Goal: Task Accomplishment & Management: Manage account settings

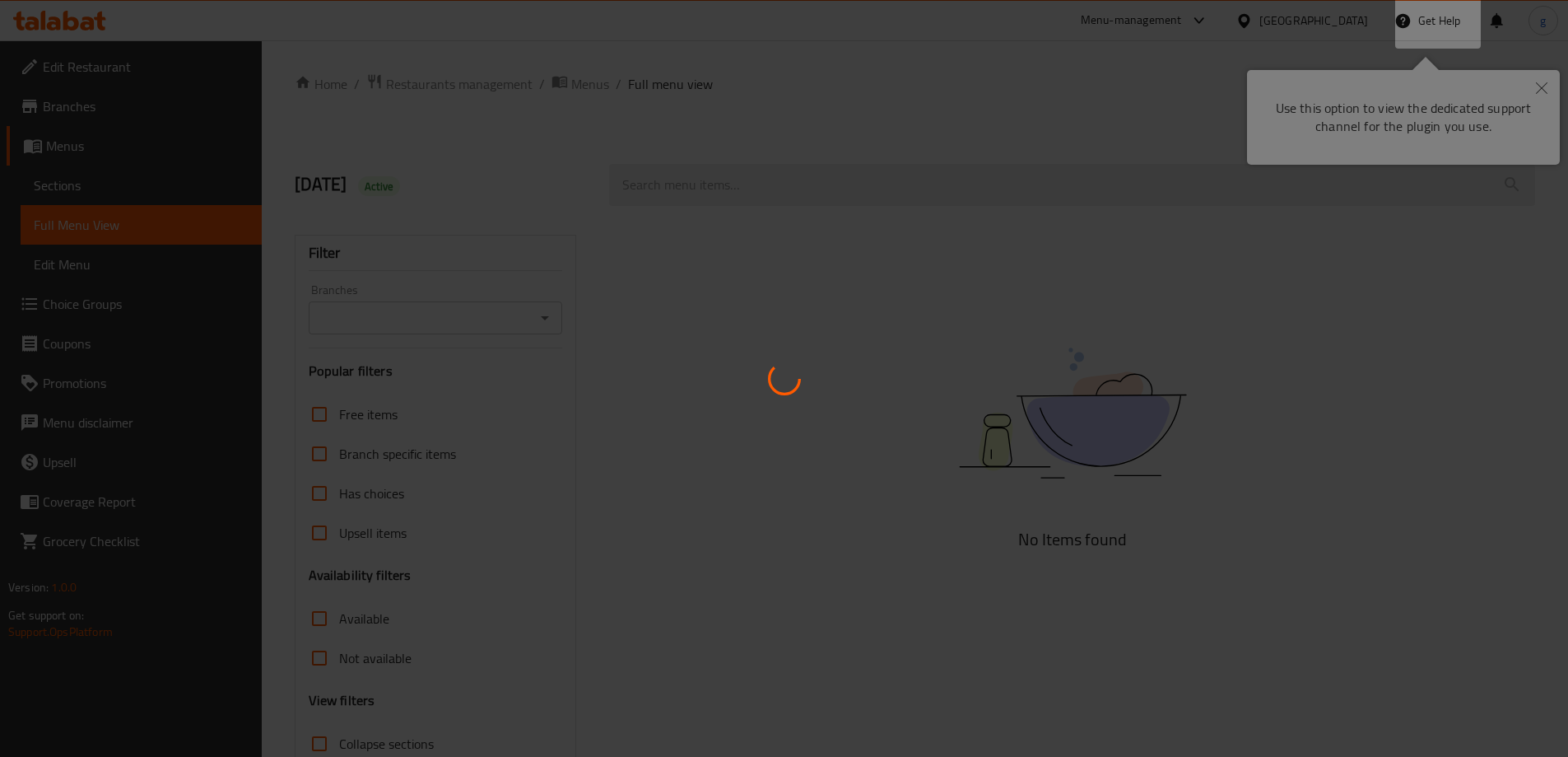
click at [1541, 81] on div at bounding box center [784, 378] width 1568 height 757
click at [1167, 222] on div at bounding box center [784, 378] width 1568 height 757
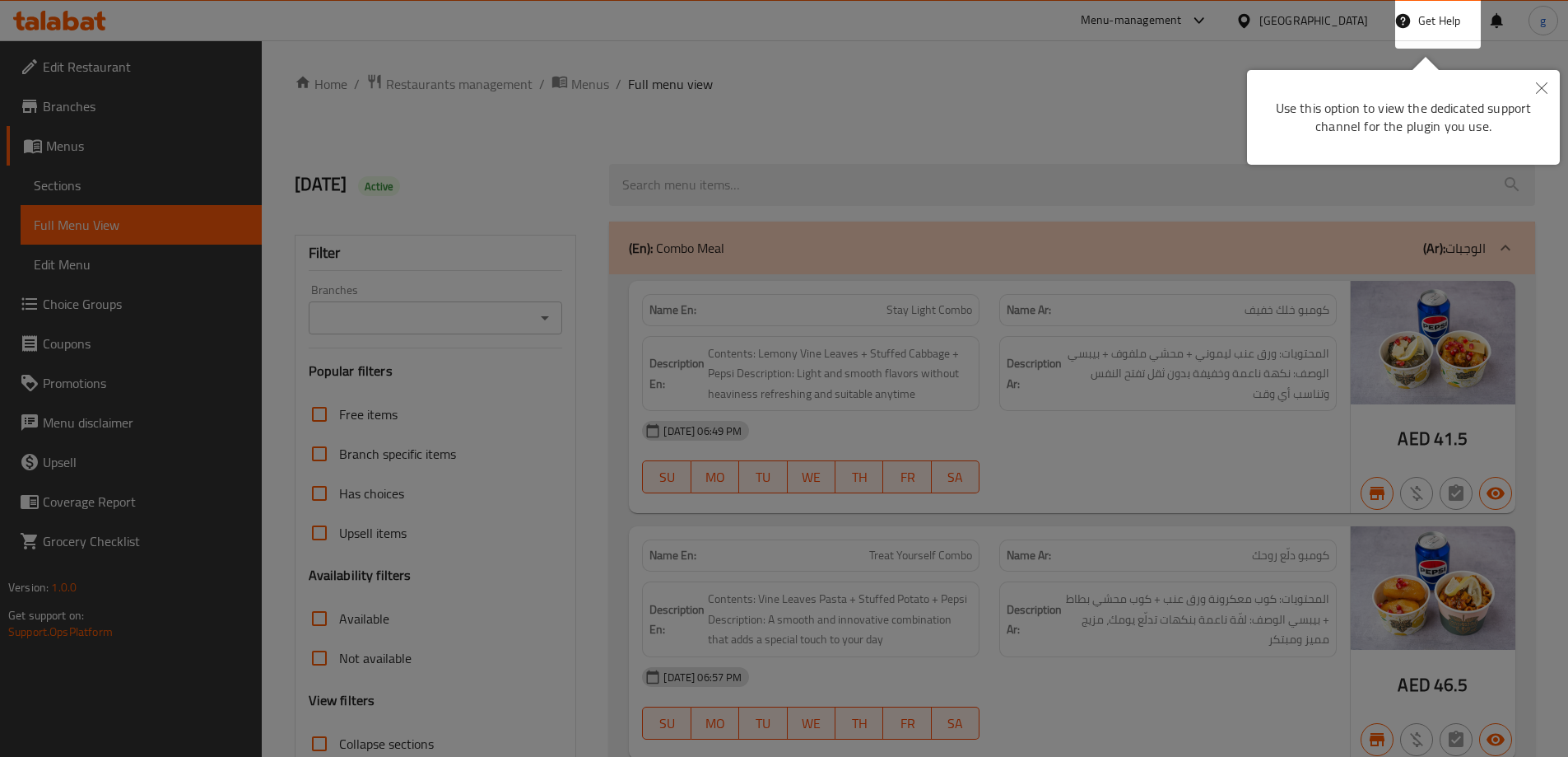
click at [1533, 89] on button "Close" at bounding box center [1542, 88] width 37 height 38
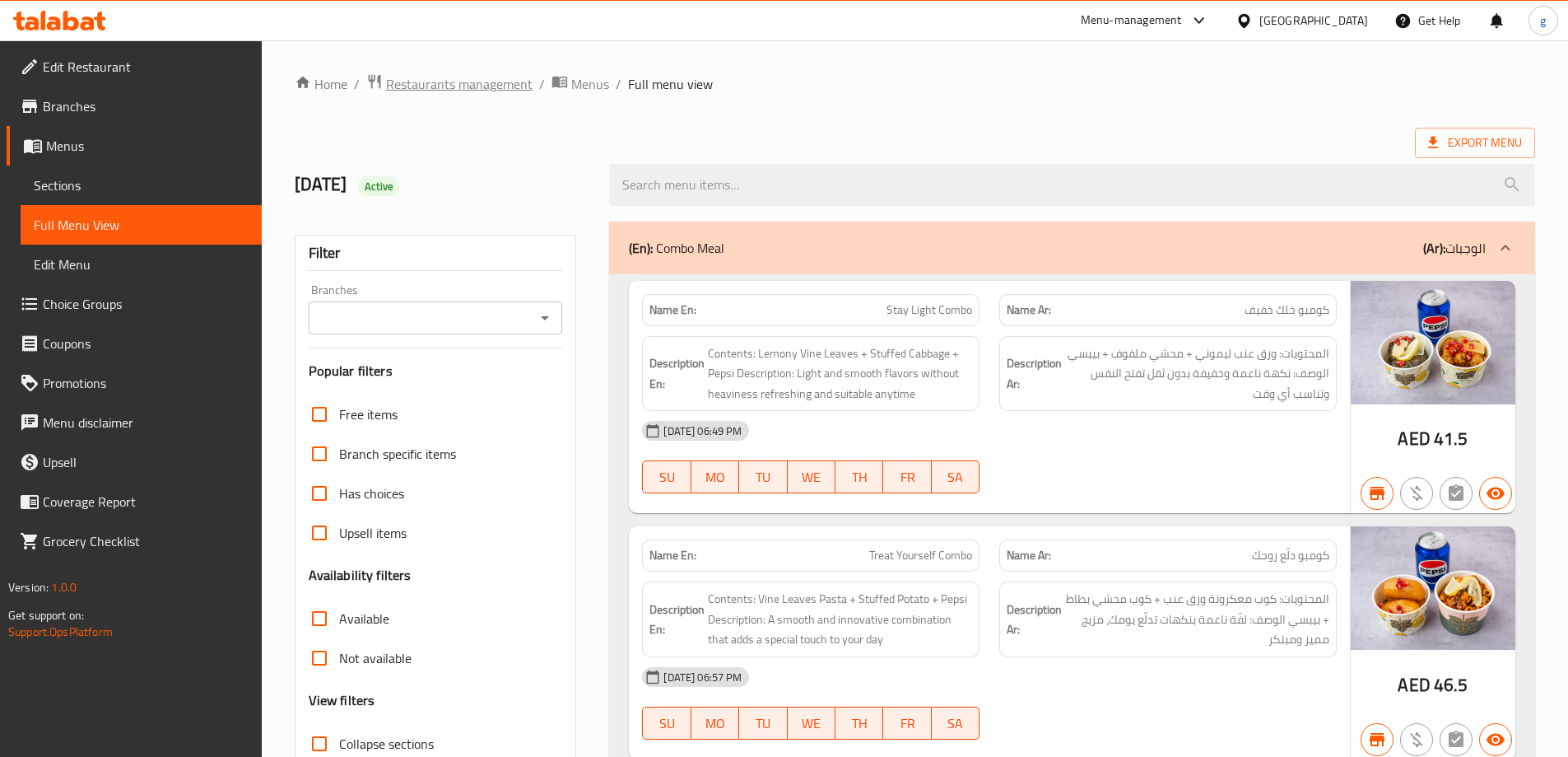
click at [468, 88] on span "Restaurants management" at bounding box center [459, 84] width 146 height 20
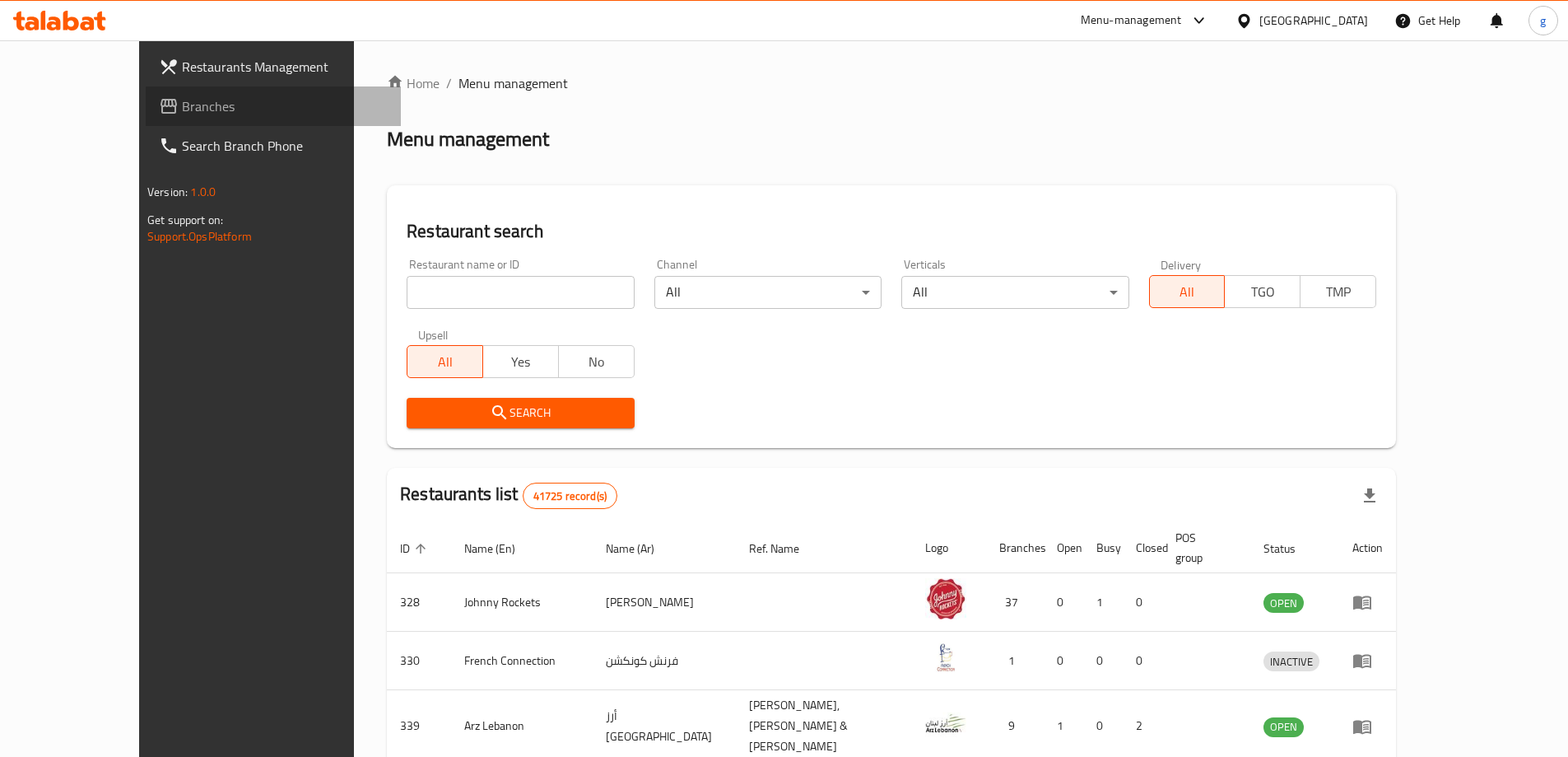
click at [182, 110] on span "Branches" at bounding box center [285, 106] width 206 height 20
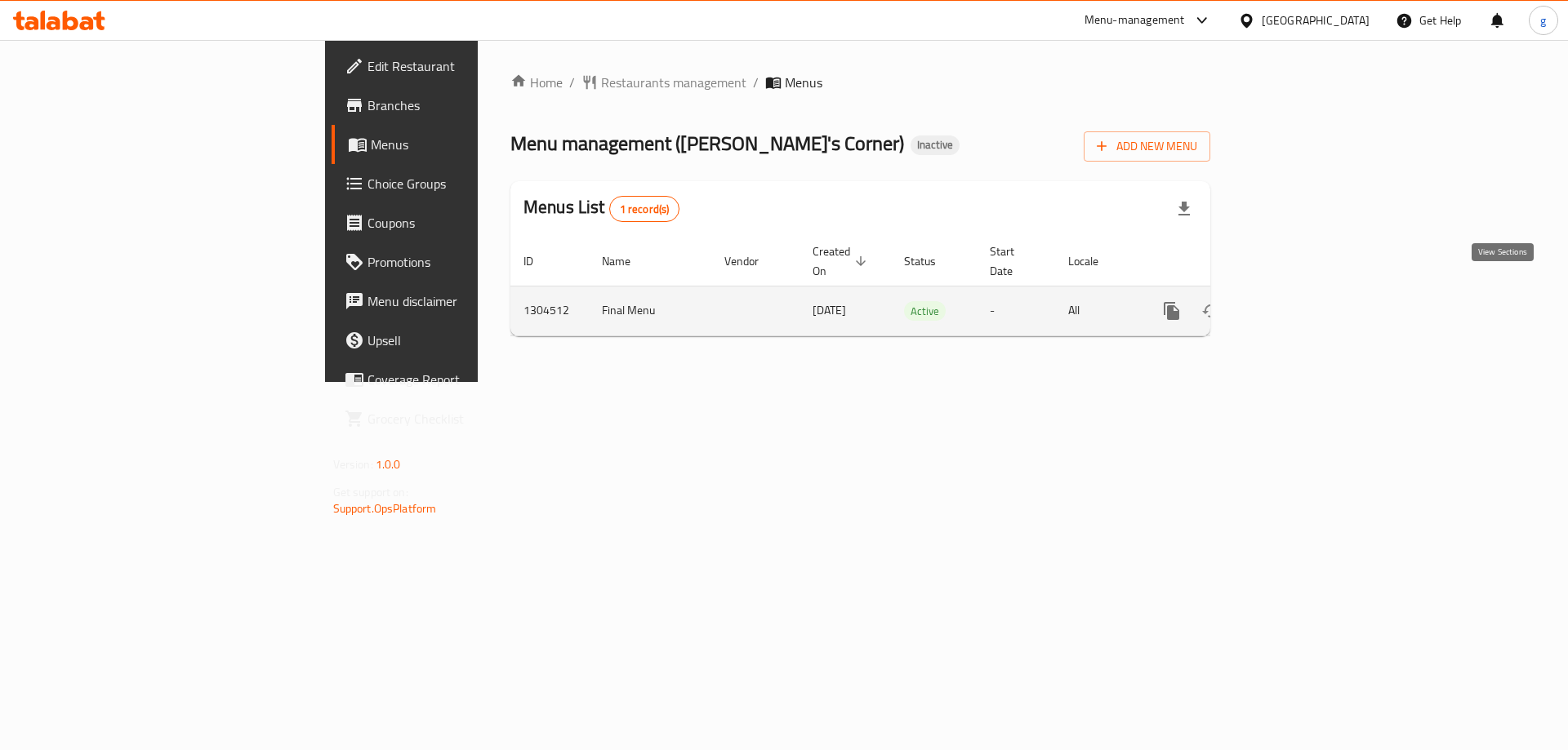
click at [1309, 291] on link "enhanced table" at bounding box center [1289, 310] width 39 height 39
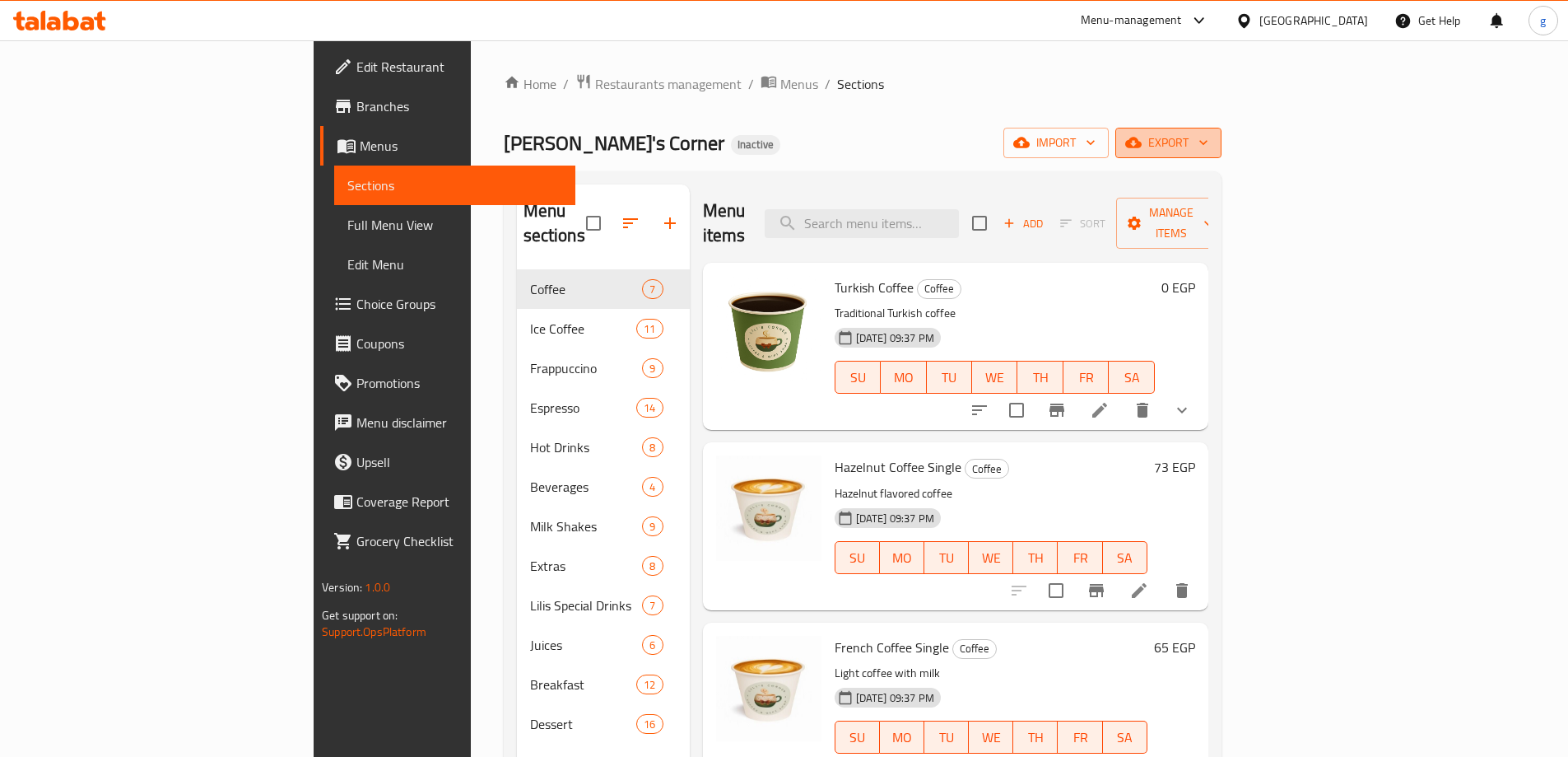
click at [1208, 143] on span "export" at bounding box center [1168, 143] width 80 height 20
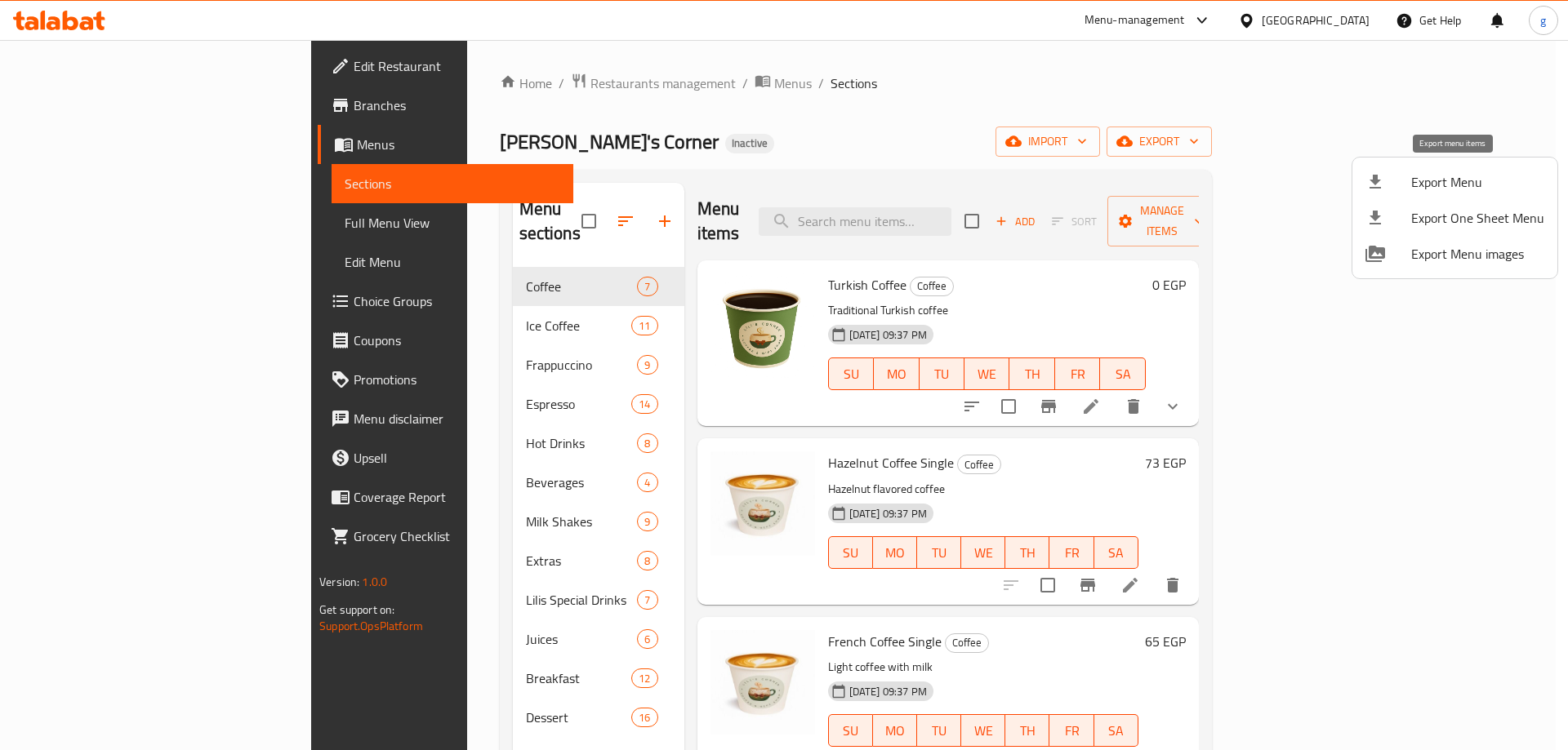
click at [1432, 180] on span "Export Menu" at bounding box center [1477, 182] width 133 height 20
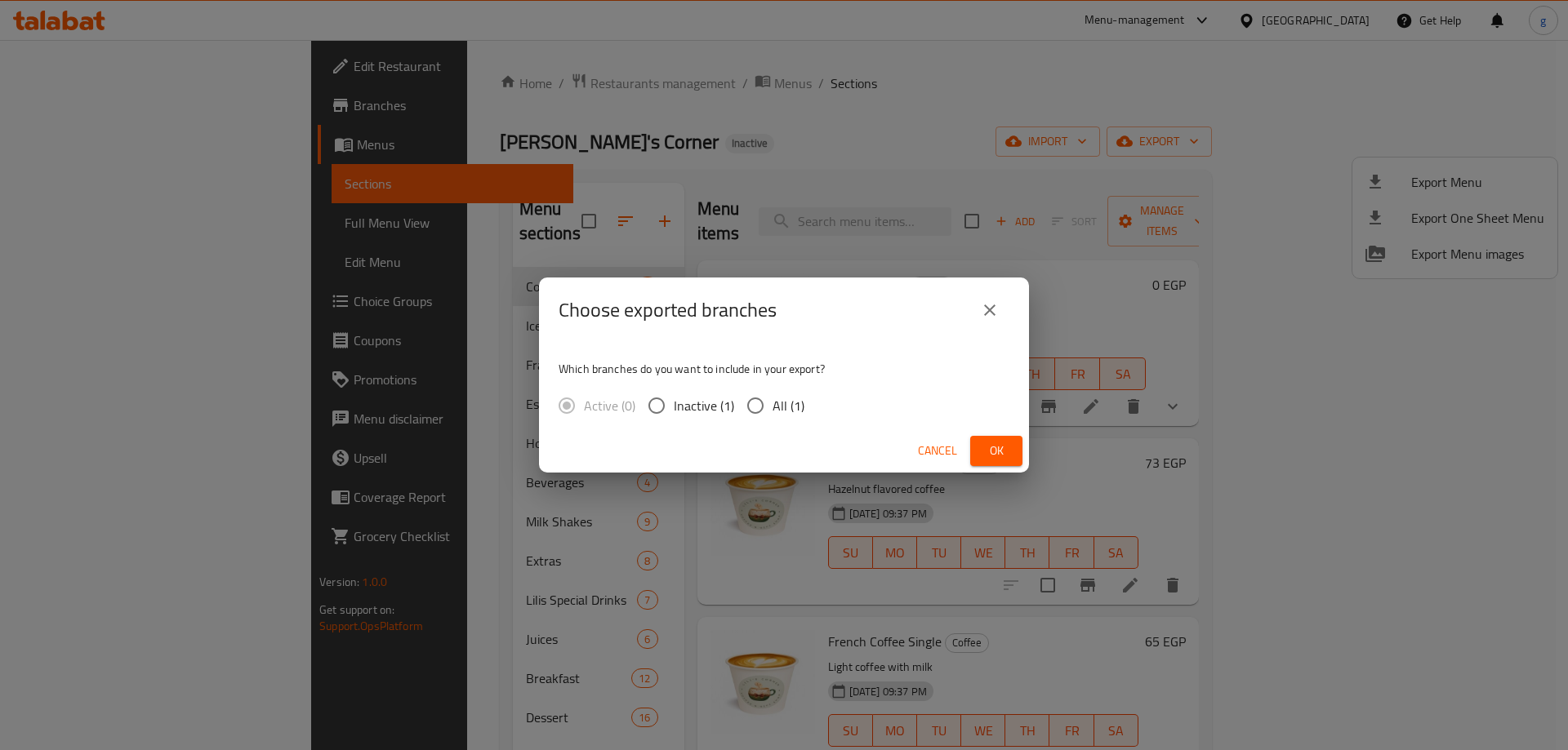
click at [760, 399] on input "All (1)" at bounding box center [756, 405] width 34 height 34
radio input "true"
click at [996, 443] on span "Ok" at bounding box center [996, 451] width 26 height 20
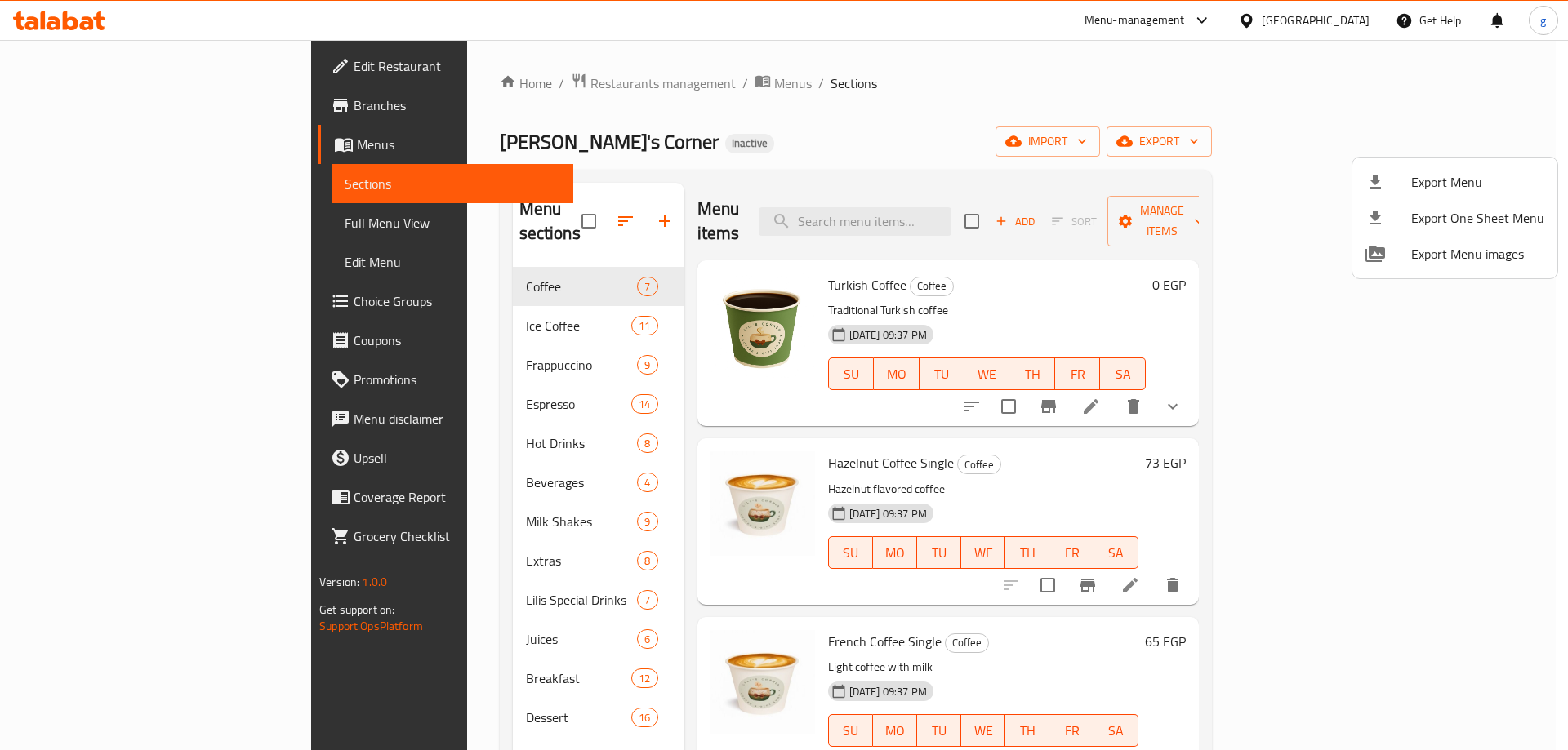
click at [80, 104] on div at bounding box center [784, 375] width 1568 height 750
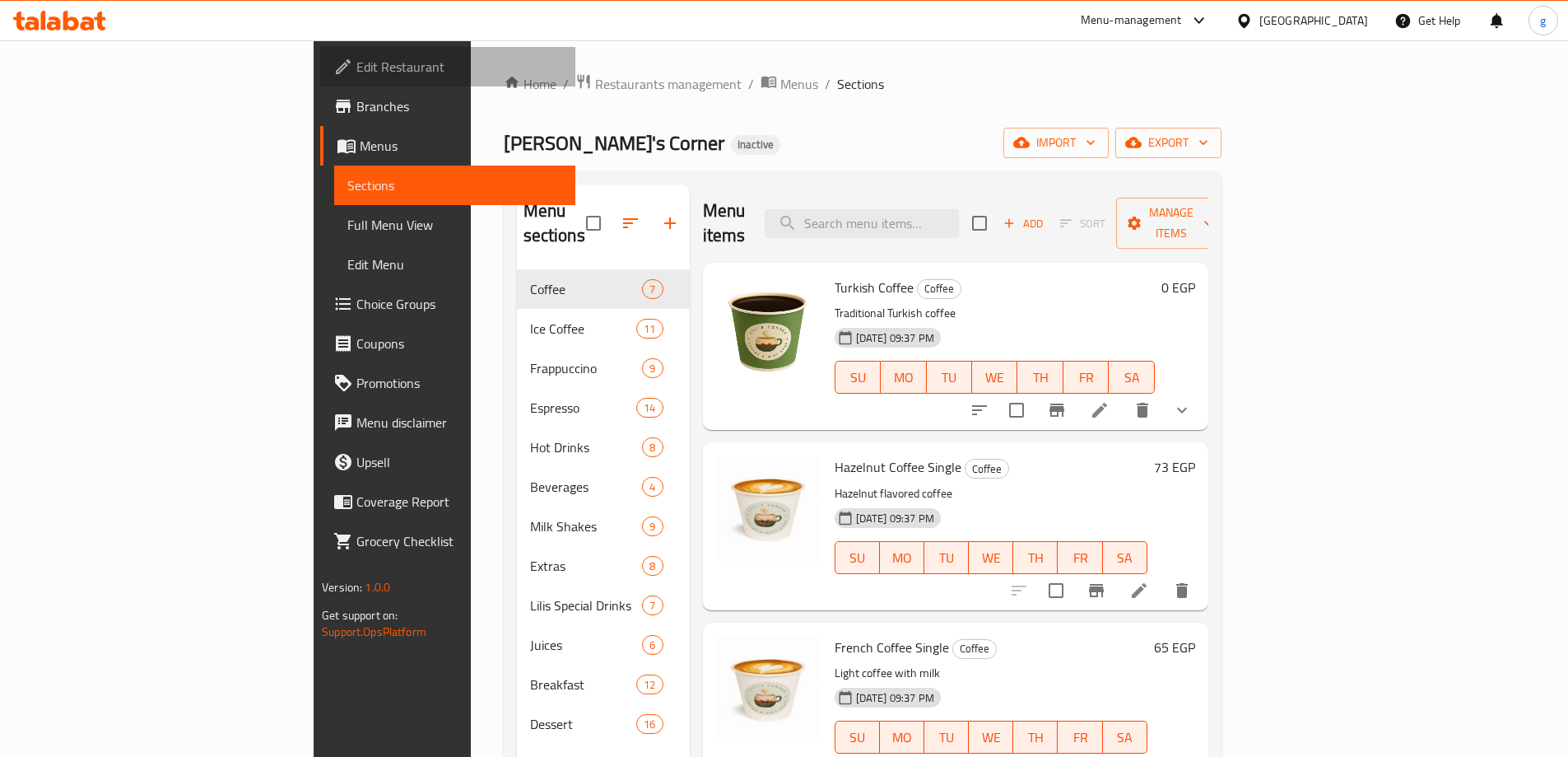
click at [357, 60] on span "Edit Restaurant" at bounding box center [459, 67] width 206 height 20
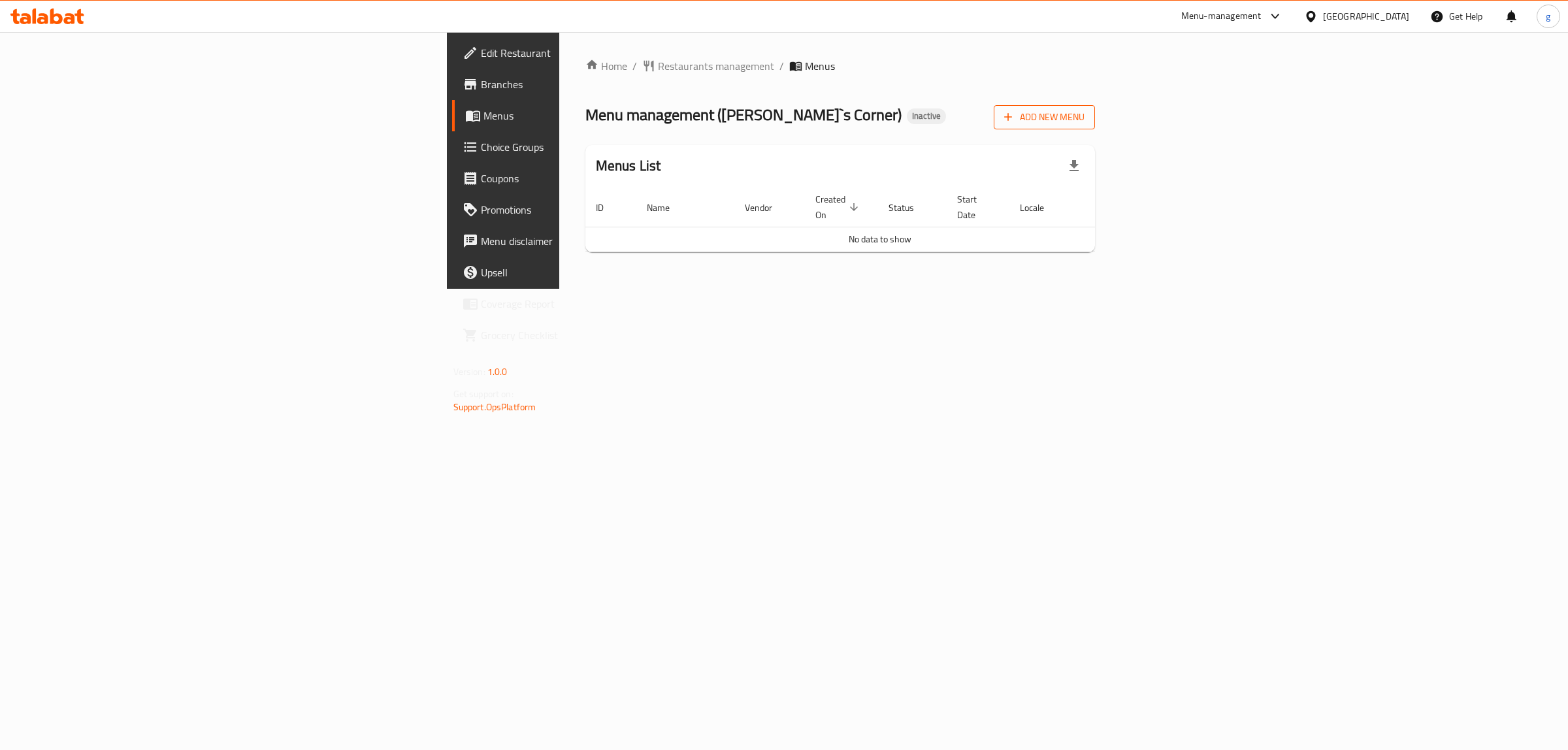
click at [1085, 122] on span "Add New Menu" at bounding box center [1044, 117] width 81 height 16
click at [481, 55] on span "Edit Restaurant" at bounding box center [589, 53] width 218 height 16
